Goal: Answer question/provide support: Answer question/provide support

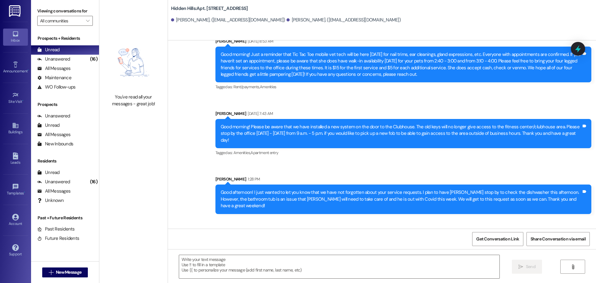
scroll to position [7309, 0]
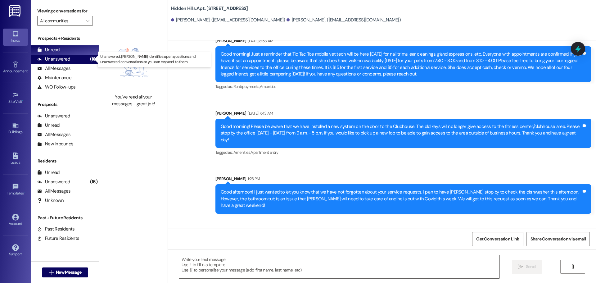
click at [58, 55] on div "Unanswered (16)" at bounding box center [65, 59] width 68 height 9
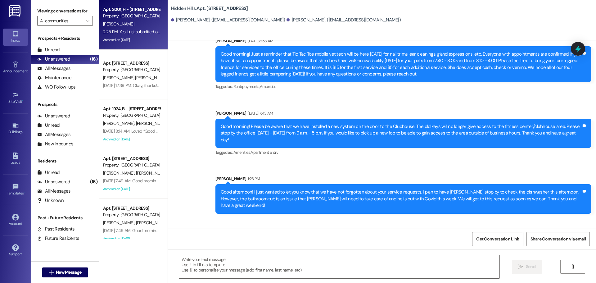
click at [138, 31] on div "2:25 PM: Yes I just submitted one [DATE] 2:25 PM: Yes I just submitted one [DAT…" at bounding box center [138, 32] width 71 height 6
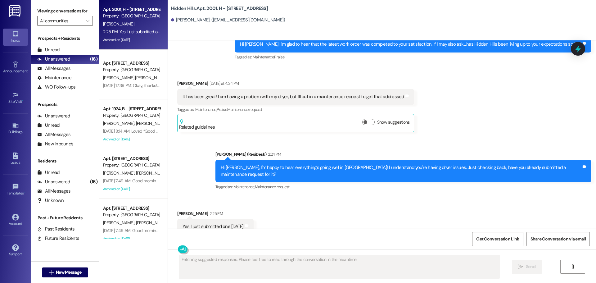
scroll to position [1478, 0]
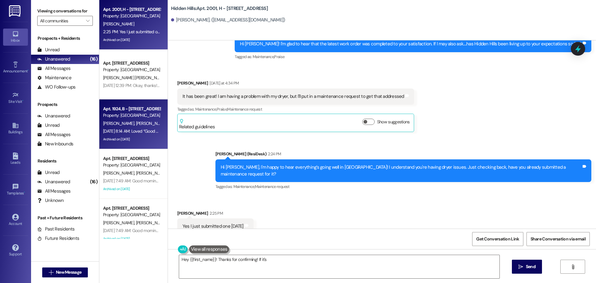
type textarea "Hey {{first_name}}! Thanks for confirming! If it's a"
click at [139, 130] on div "[DATE] 8:14 AM: Loved “Good morning! Please be aware that we have installed a n…" at bounding box center [459, 131] width 713 height 6
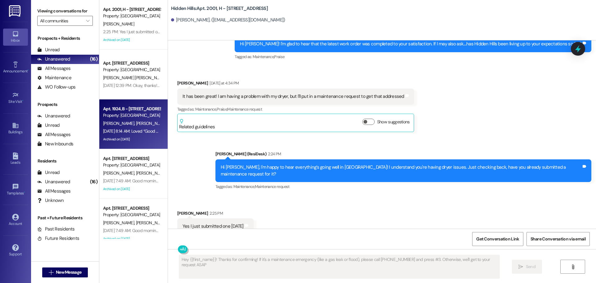
type textarea "Hey {{first_name}}! Thanks for confirming! If it's a maintenance emergency (lik…"
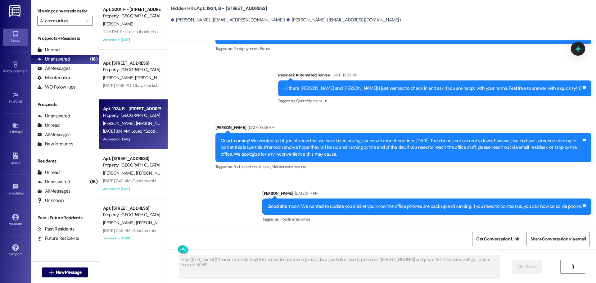
scroll to position [9366, 0]
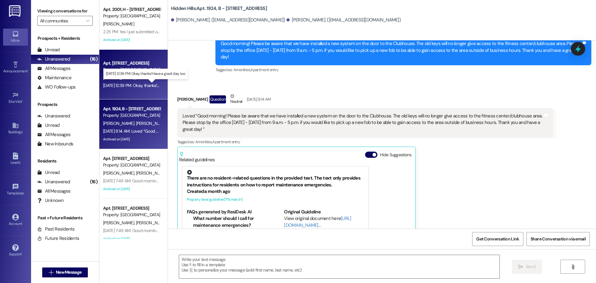
click at [127, 84] on div "[DATE] 12:39 PM: Okay, thanks! Have a good day too [DATE] 12:39 PM: Okay, thank…" at bounding box center [149, 86] width 93 height 6
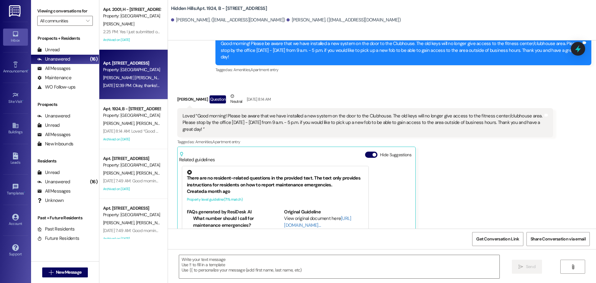
type textarea "Fetching suggested responses. Please feel free to read through the conversation…"
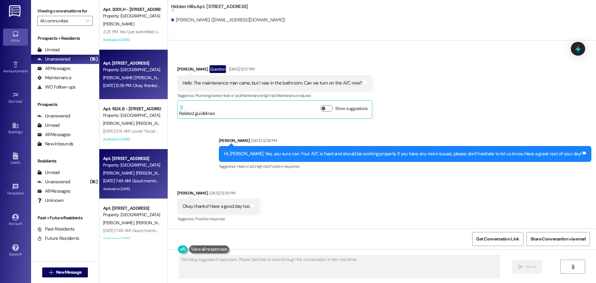
scroll to position [31, 0]
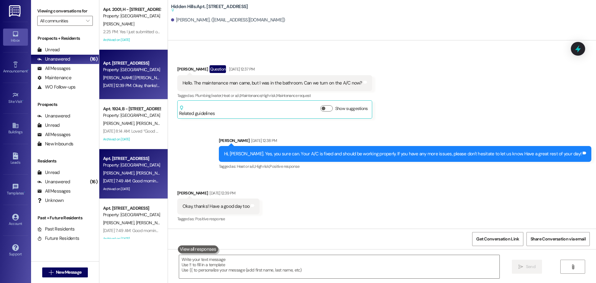
click at [137, 172] on div "[PERSON_NAME] [PERSON_NAME]" at bounding box center [131, 173] width 59 height 8
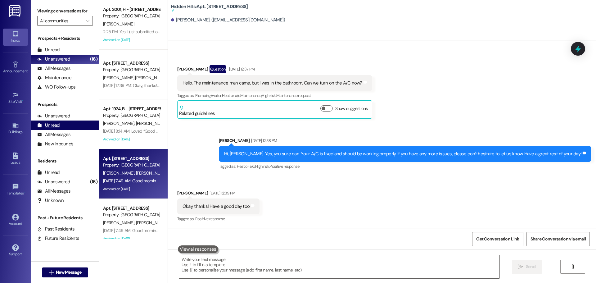
type textarea "Fetching suggested responses. Please feel free to read through the conversation…"
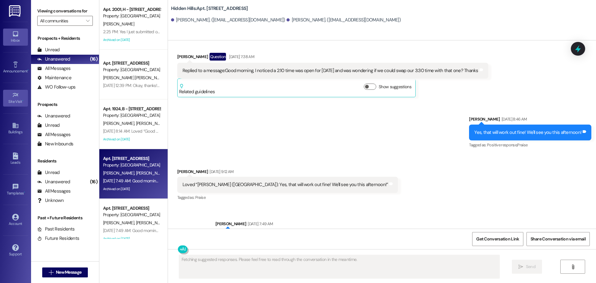
scroll to position [1847, 0]
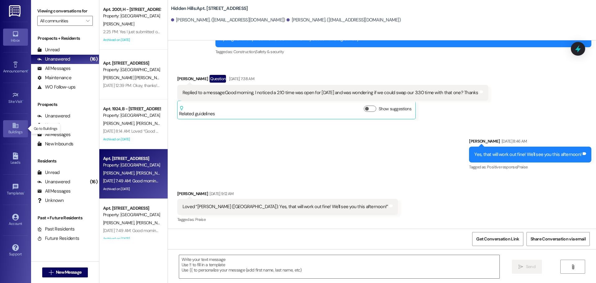
click at [16, 126] on icon at bounding box center [15, 125] width 7 height 7
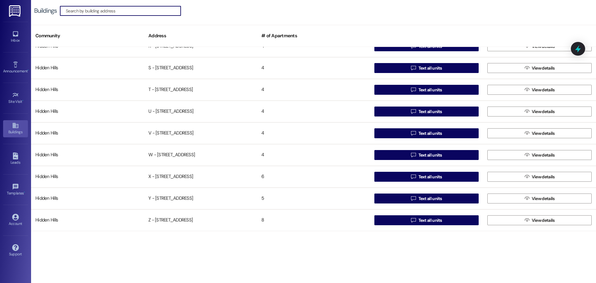
scroll to position [490, 0]
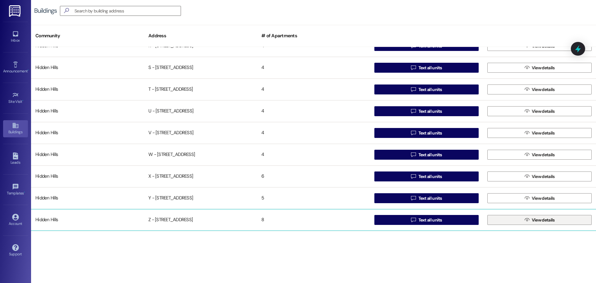
click at [508, 218] on button " View details" at bounding box center [539, 220] width 104 height 10
